Goal: Information Seeking & Learning: Learn about a topic

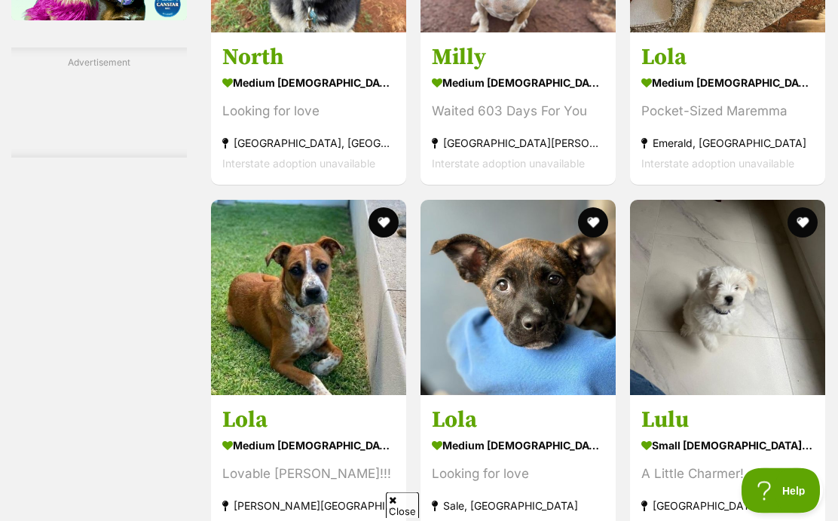
scroll to position [2640, 0]
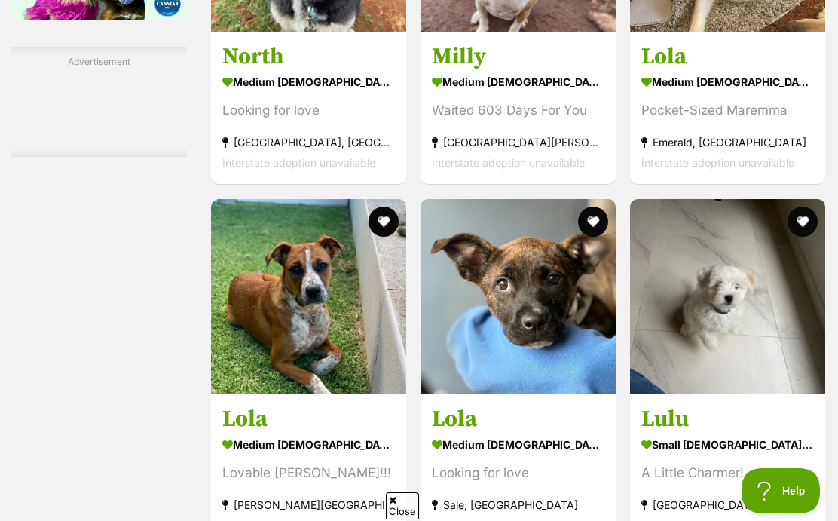
click at [712, 218] on img at bounding box center [727, 296] width 195 height 195
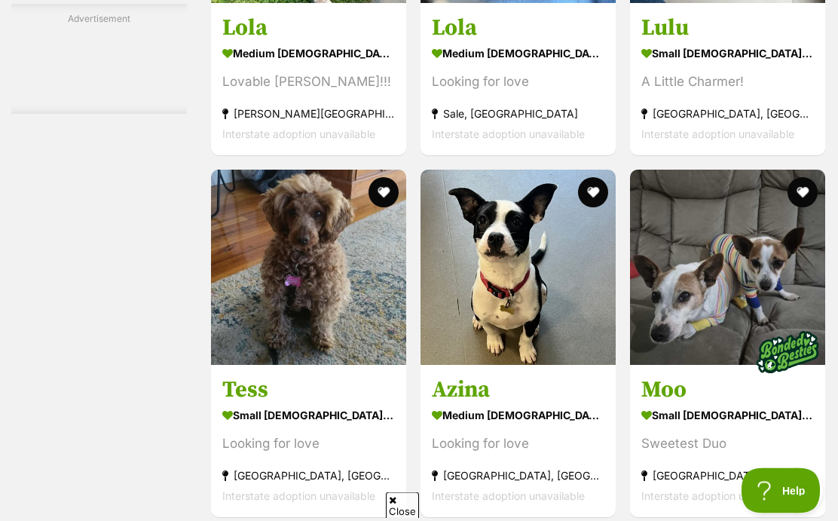
scroll to position [3031, 0]
click at [251, 182] on img at bounding box center [308, 267] width 195 height 195
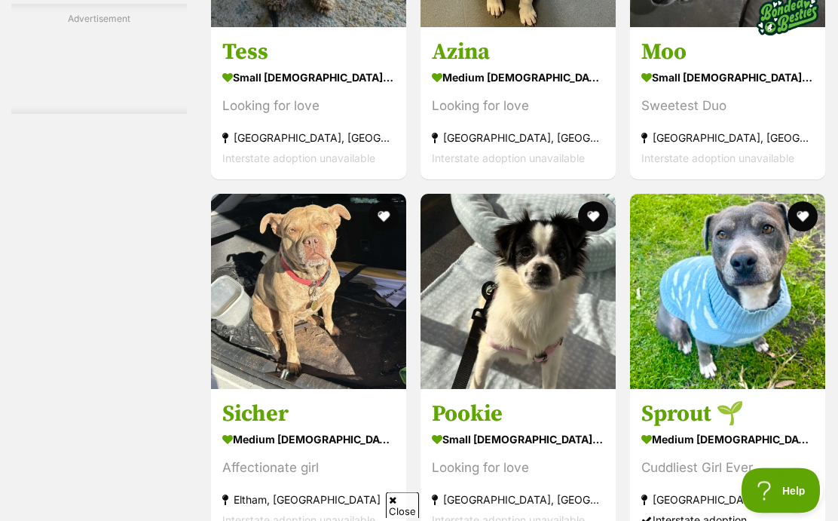
scroll to position [3372, 0]
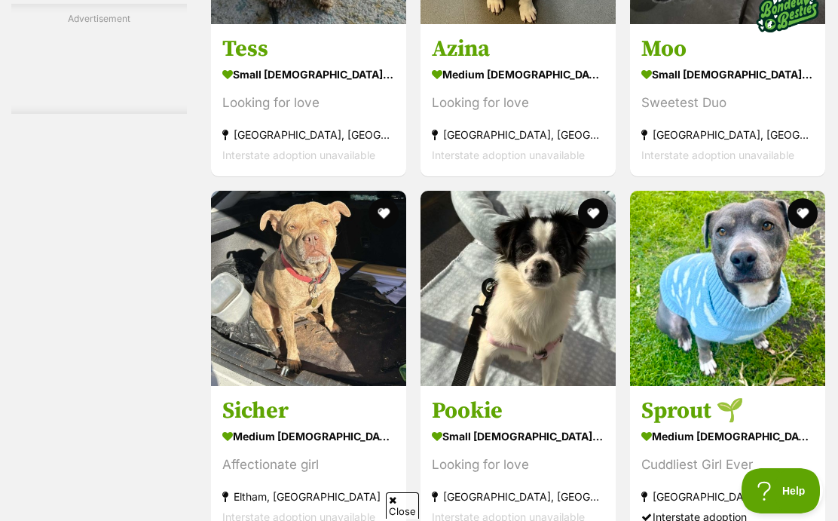
click at [497, 242] on img at bounding box center [518, 288] width 195 height 195
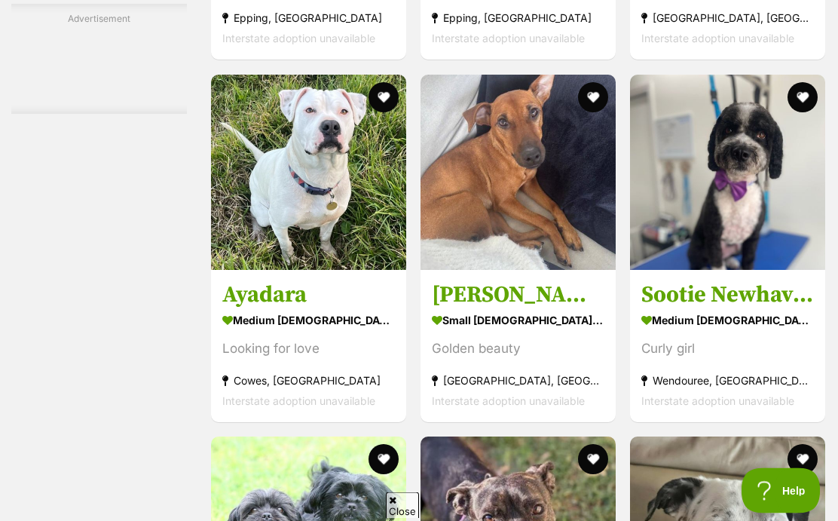
scroll to position [4936, 0]
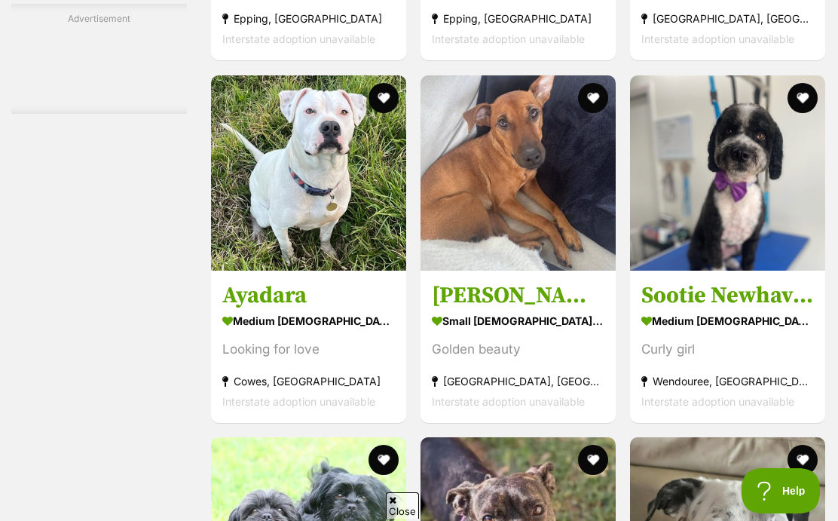
click at [706, 226] on img at bounding box center [727, 172] width 195 height 195
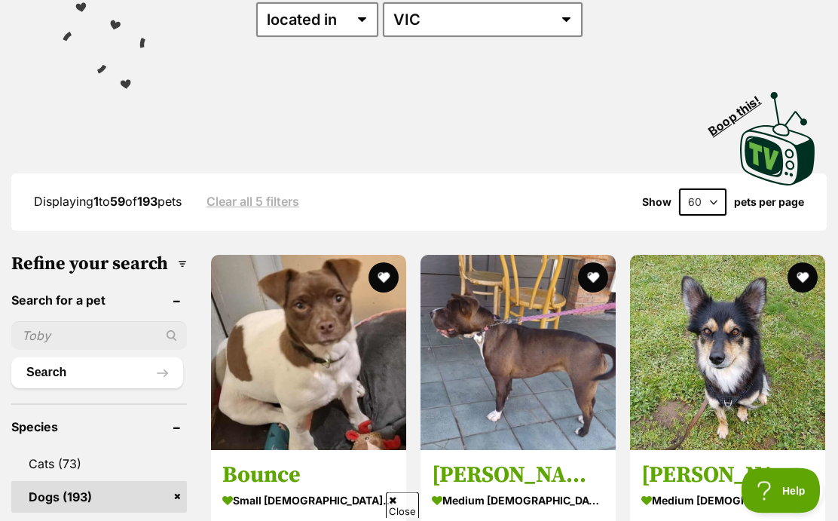
scroll to position [0, 0]
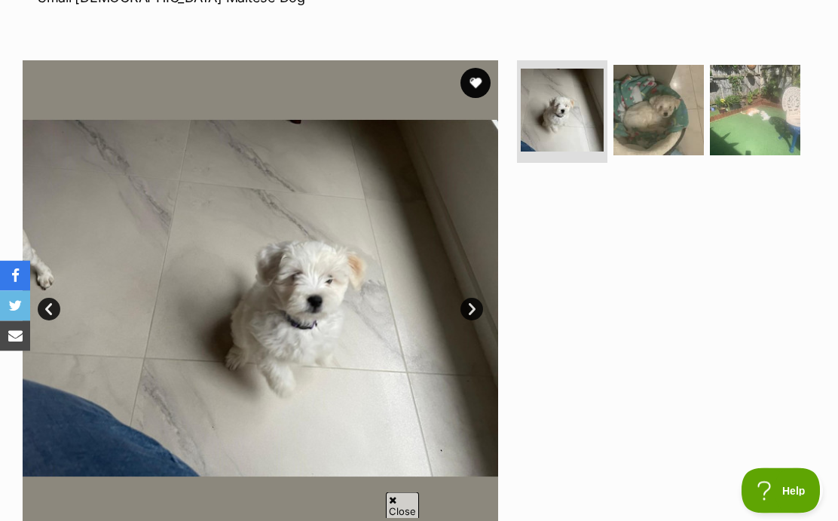
scroll to position [254, 0]
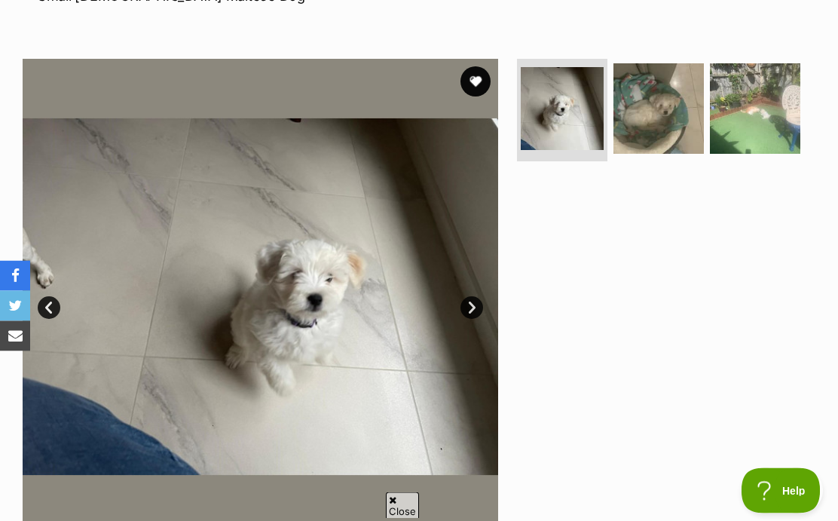
click at [476, 315] on link "Next" at bounding box center [472, 308] width 23 height 23
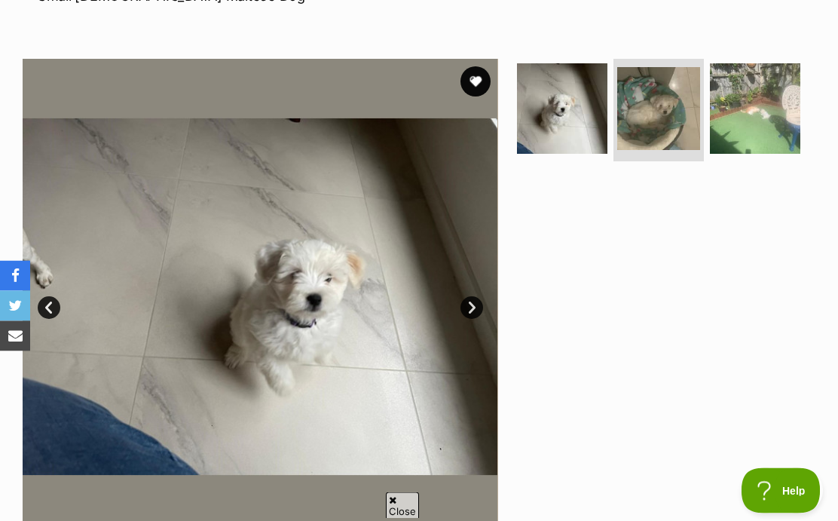
scroll to position [255, 0]
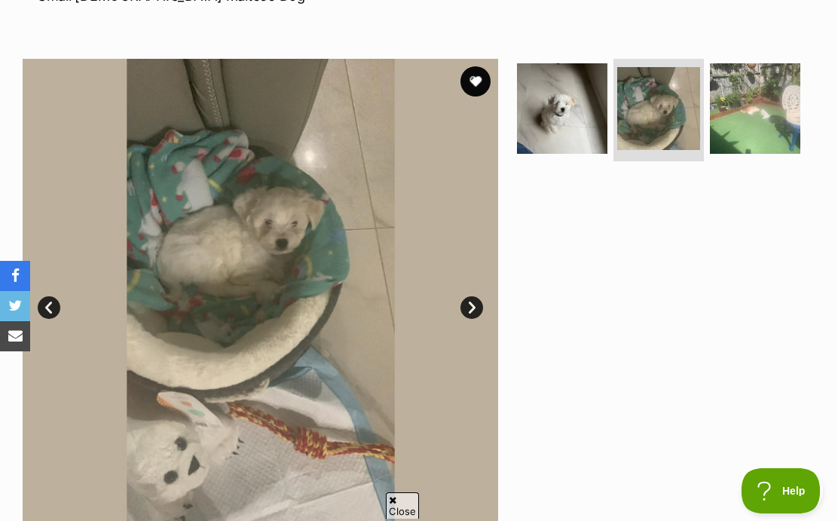
click at [472, 314] on link "Next" at bounding box center [472, 307] width 23 height 23
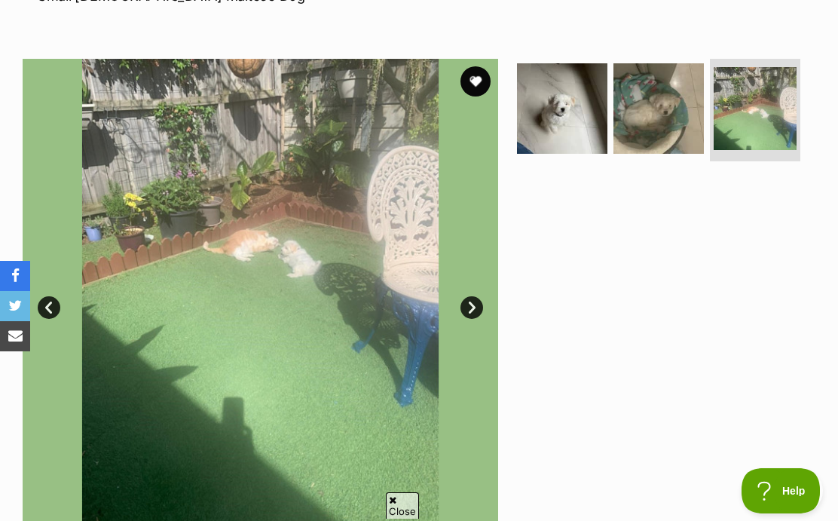
click at [473, 310] on link "Next" at bounding box center [472, 307] width 23 height 23
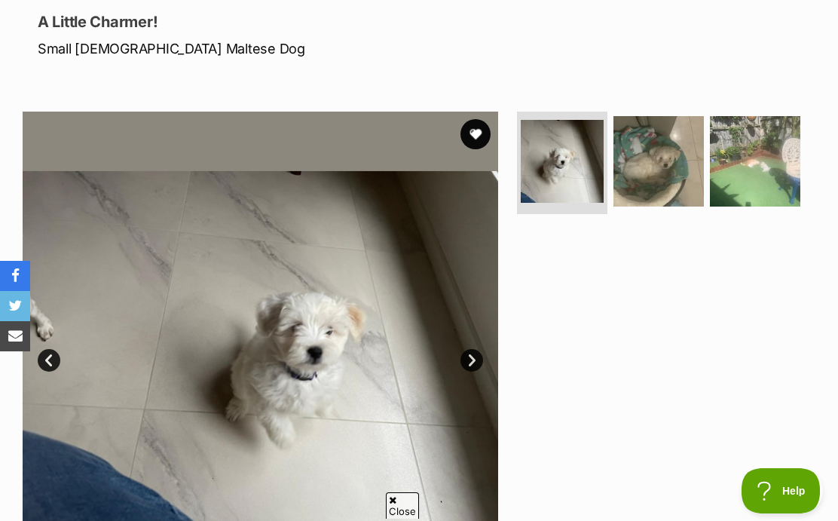
scroll to position [201, 0]
